Goal: Task Accomplishment & Management: Use online tool/utility

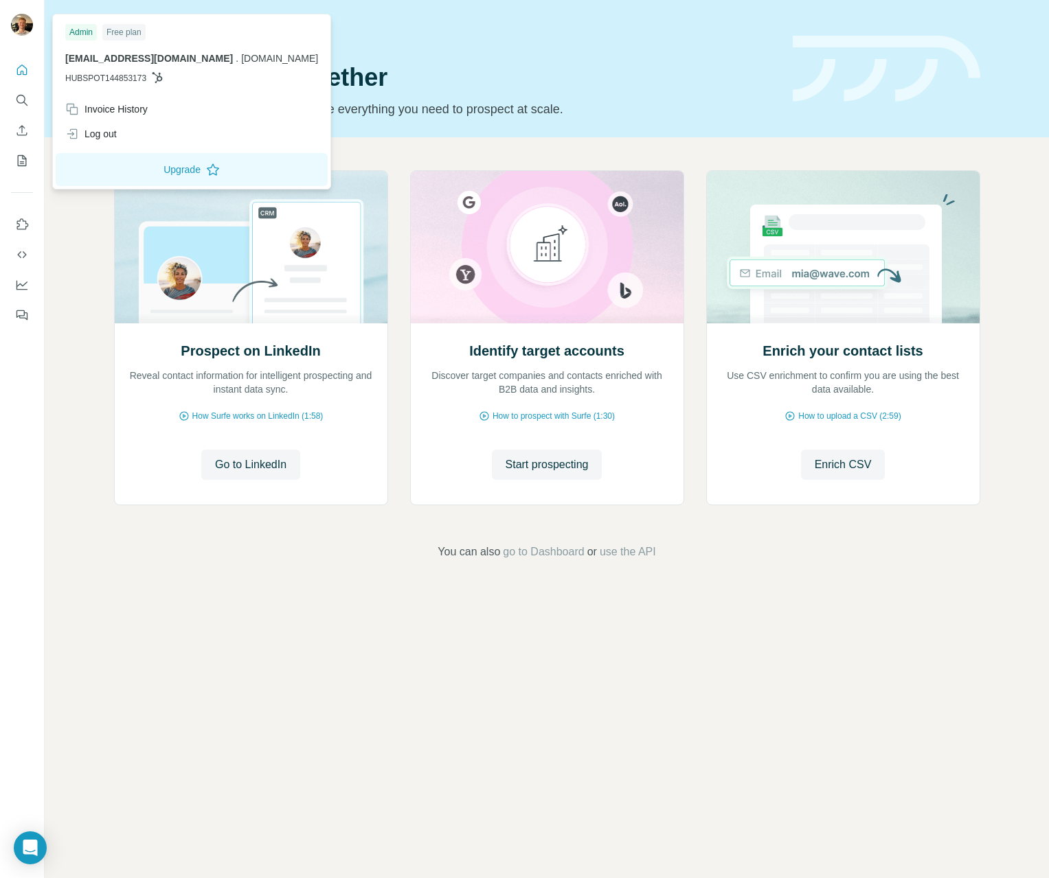
click at [19, 38] on div at bounding box center [22, 26] width 22 height 25
click at [25, 65] on icon "Quick start" at bounding box center [22, 70] width 14 height 14
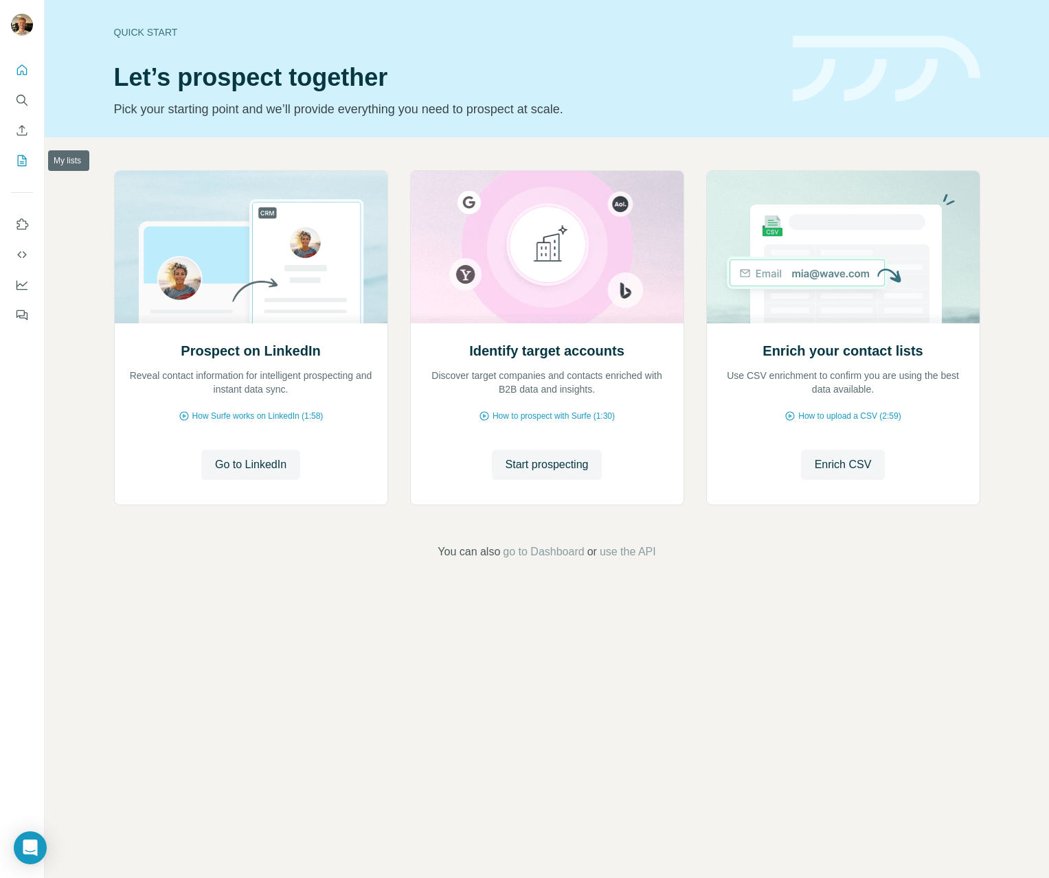
click at [27, 159] on icon "My lists" at bounding box center [22, 161] width 14 height 14
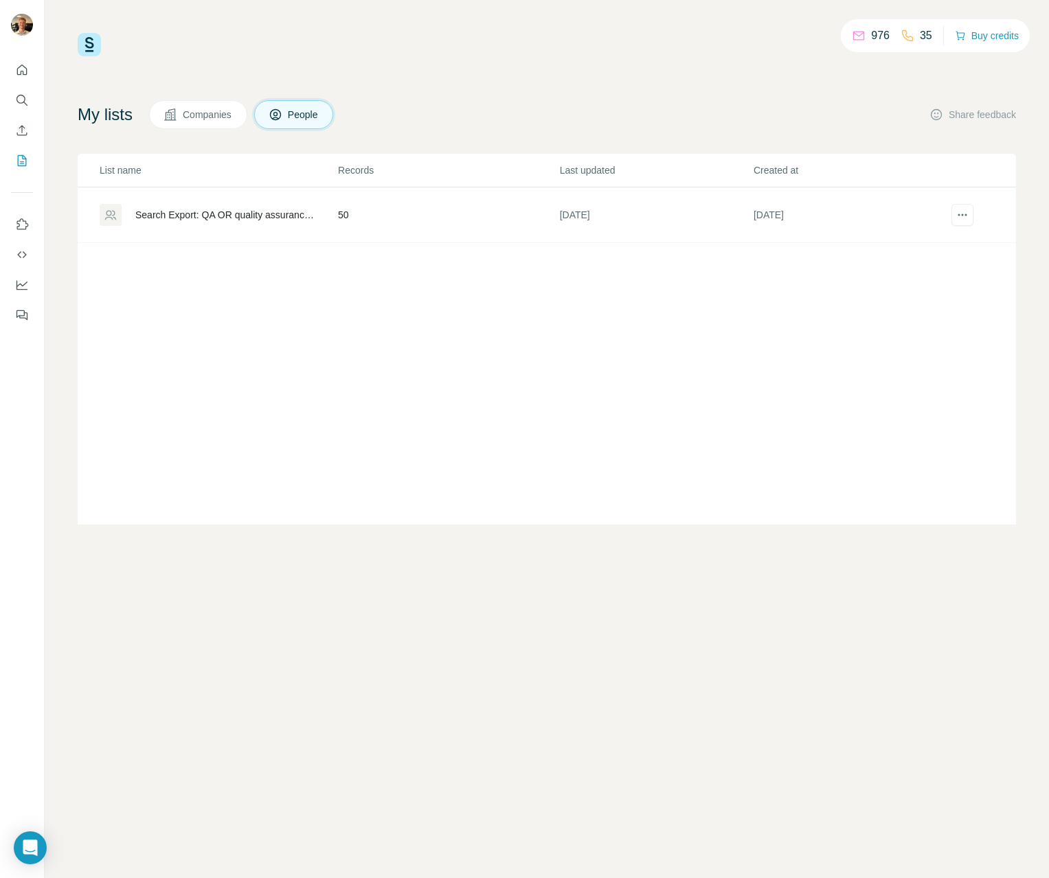
click at [871, 35] on p "976" at bounding box center [880, 35] width 19 height 16
click at [402, 218] on td "50" at bounding box center [448, 216] width 222 height 56
click at [920, 35] on p "35" at bounding box center [926, 35] width 12 height 16
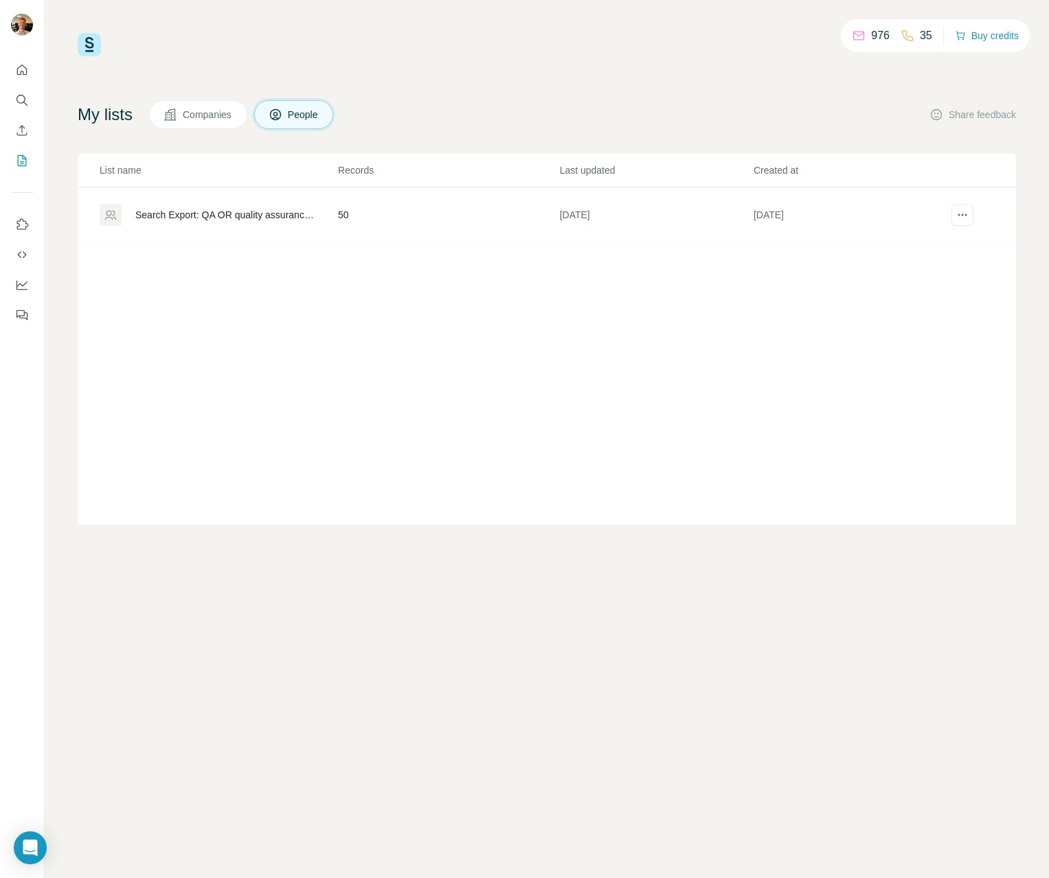
click at [220, 120] on span "Companies" at bounding box center [208, 115] width 50 height 14
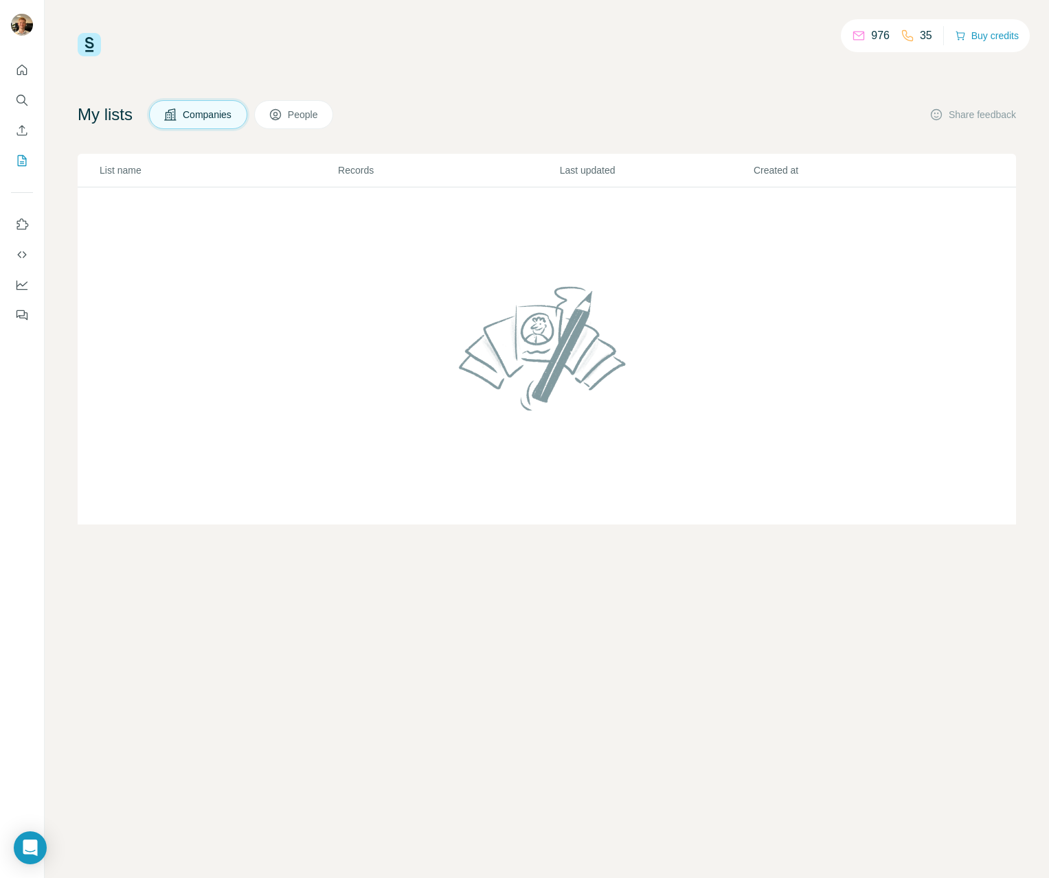
click at [297, 117] on span "People" at bounding box center [304, 115] width 32 height 14
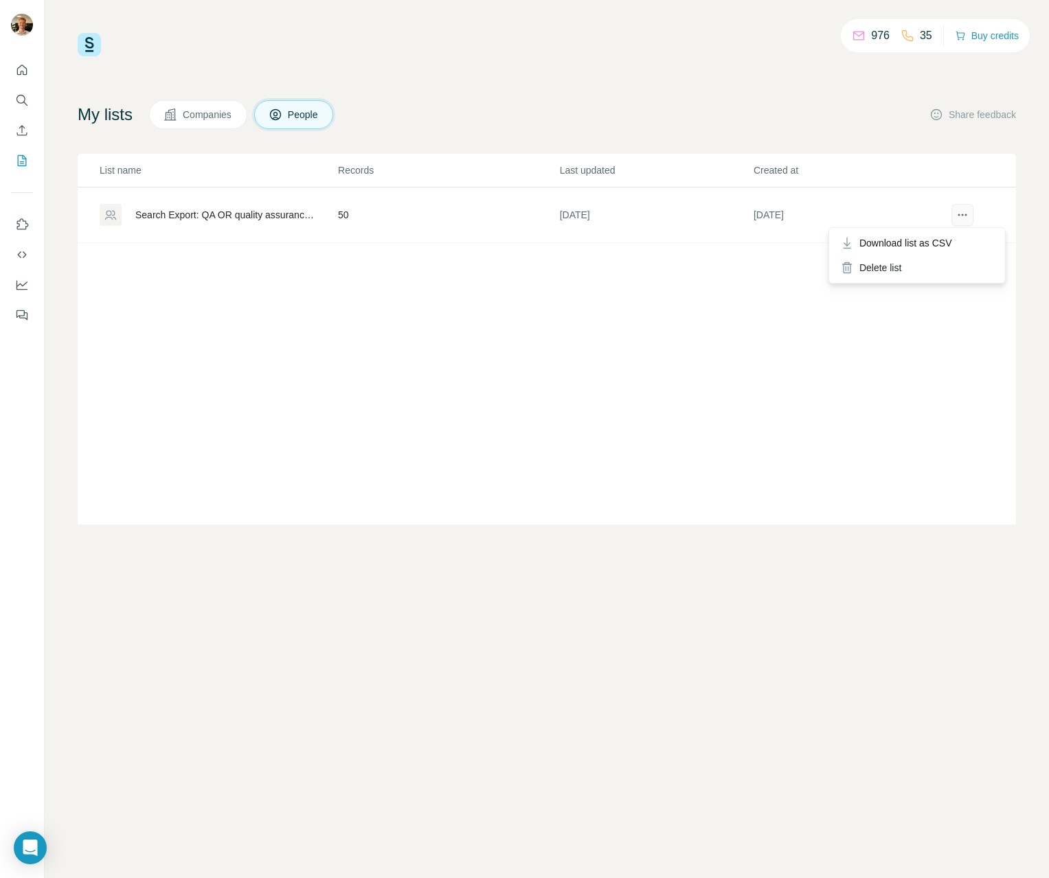
click at [964, 213] on icon "actions" at bounding box center [962, 215] width 14 height 14
